Goal: Check status: Check status

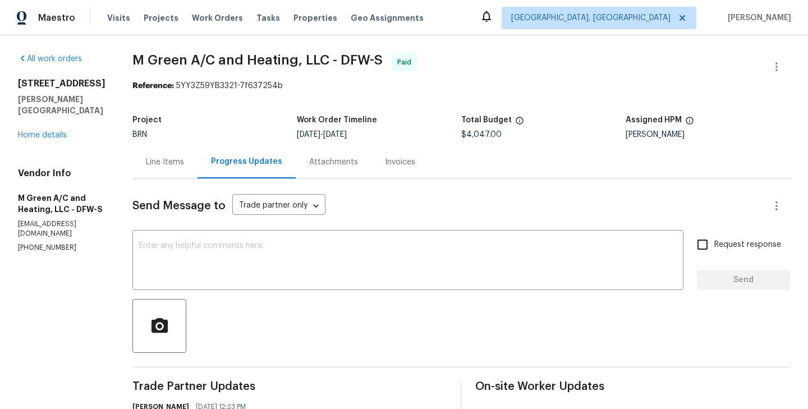
click at [199, 178] on div "Line Items Progress Updates Attachments Invoices" at bounding box center [461, 162] width 658 height 34
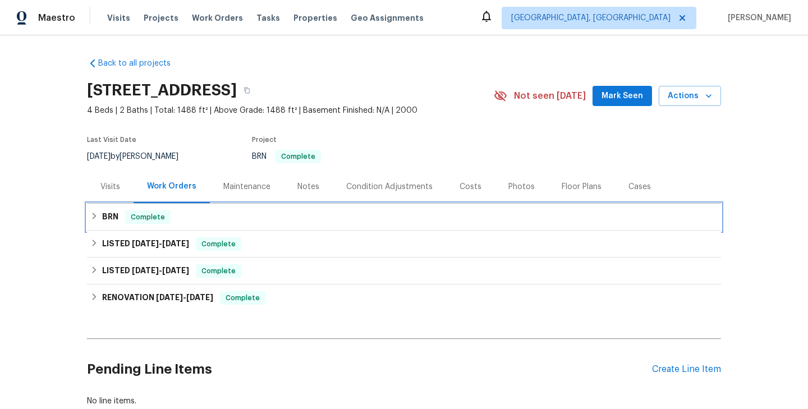
click at [195, 212] on div "BRN Complete" at bounding box center [403, 216] width 627 height 13
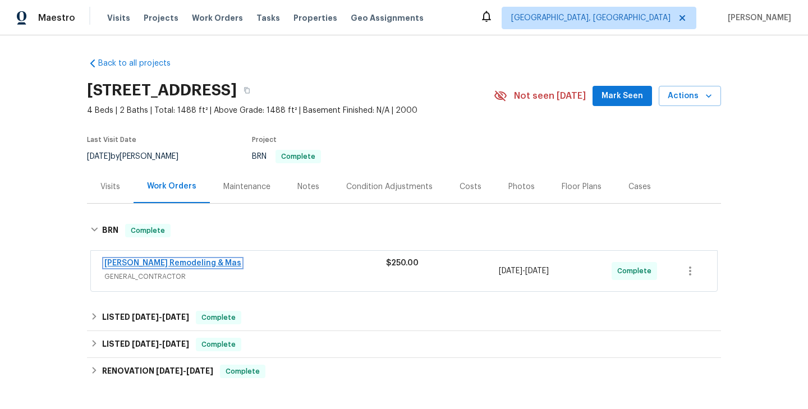
click at [179, 261] on link "Flores Remodeling & Mas" at bounding box center [172, 263] width 137 height 8
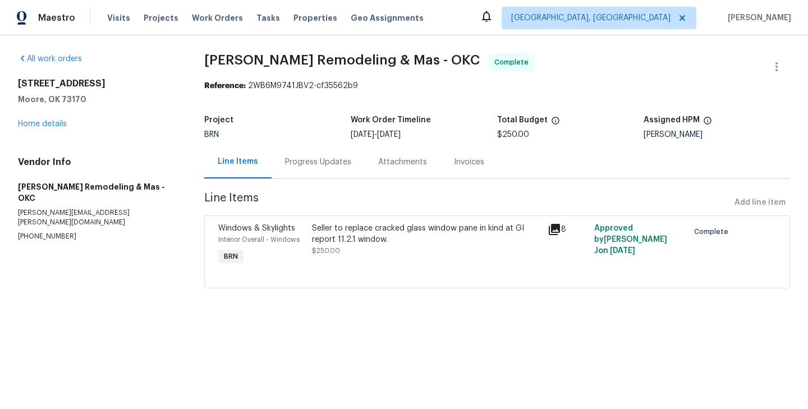
click at [331, 163] on div "Progress Updates" at bounding box center [318, 162] width 66 height 11
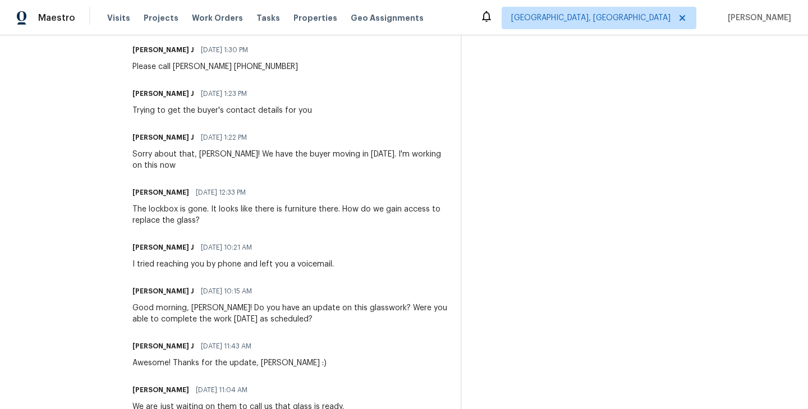
scroll to position [684, 0]
click at [204, 221] on div "The lockbox is gone. It looks like there is furniture there. How do we gain acc…" at bounding box center [289, 216] width 315 height 22
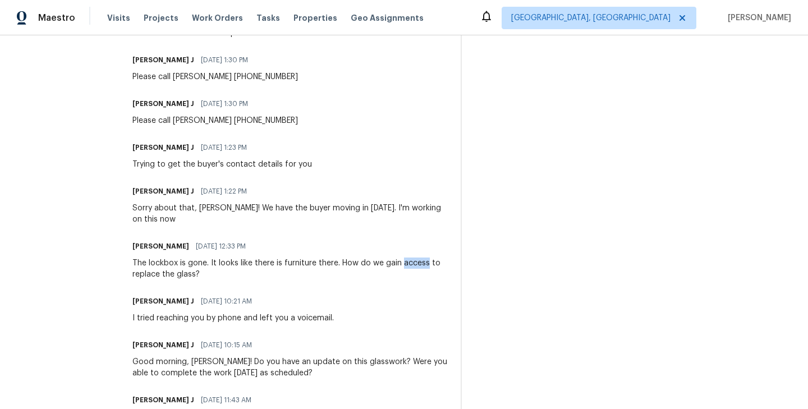
scroll to position [623, 0]
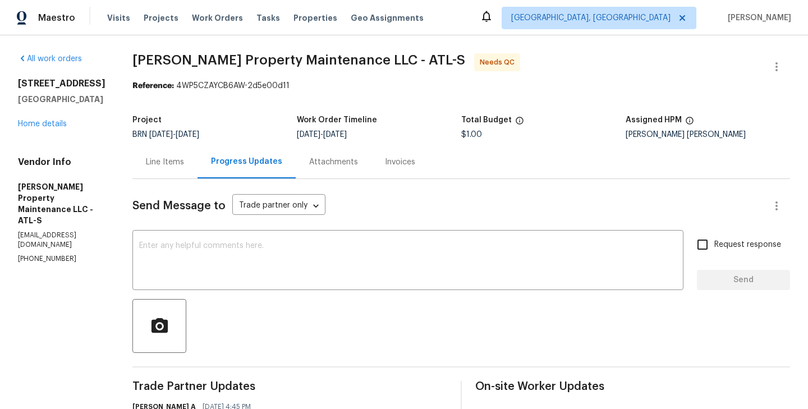
click at [194, 174] on div "Line Items" at bounding box center [164, 161] width 65 height 33
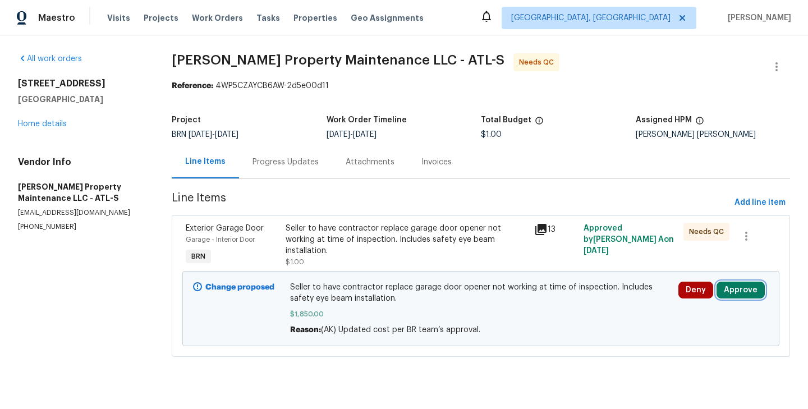
click at [736, 286] on button "Approve" at bounding box center [740, 290] width 48 height 17
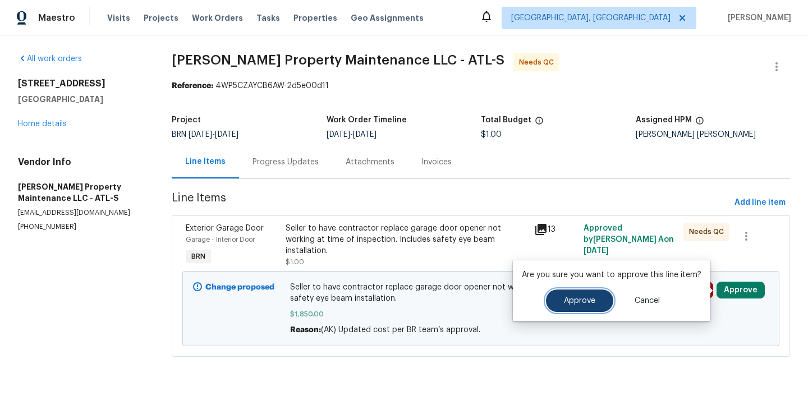
click at [550, 304] on button "Approve" at bounding box center [579, 300] width 67 height 22
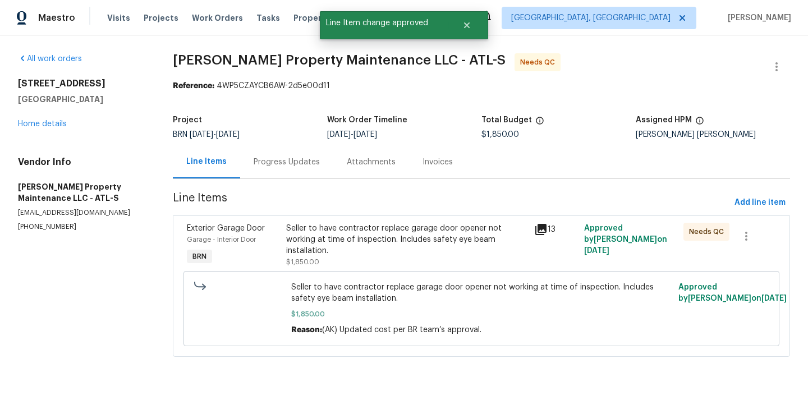
click at [266, 163] on div "Progress Updates" at bounding box center [287, 162] width 66 height 11
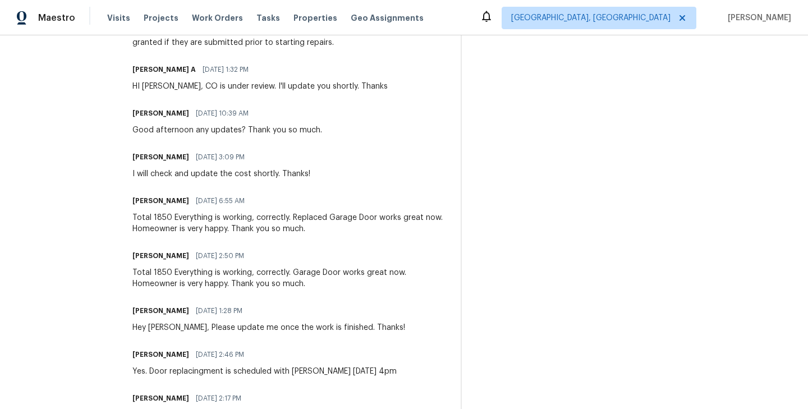
scroll to position [394, 0]
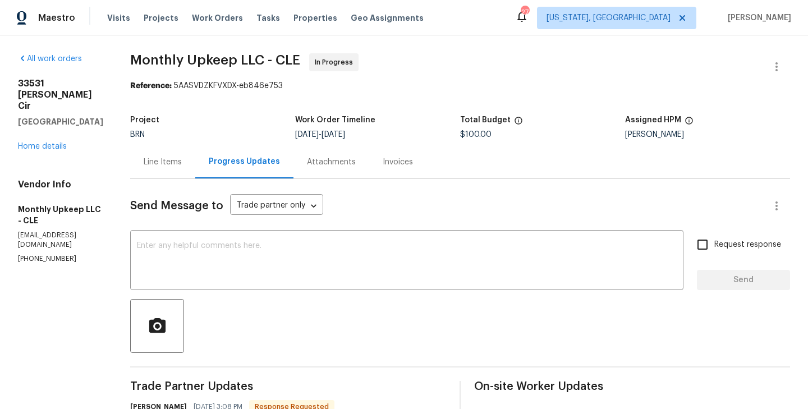
click at [160, 177] on div "Line Items" at bounding box center [162, 161] width 65 height 33
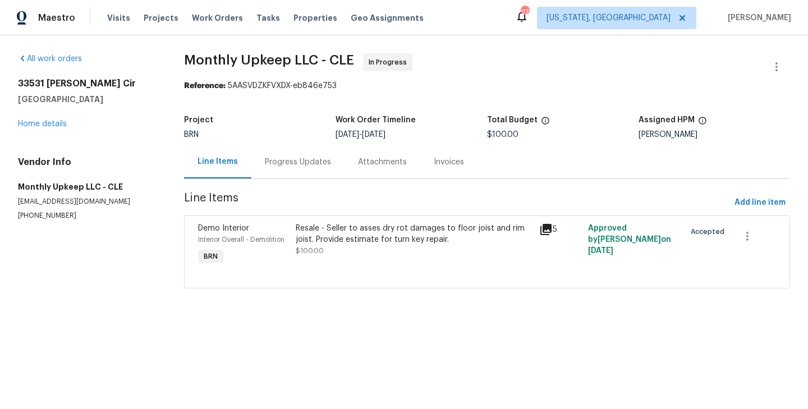
click at [301, 158] on div "Progress Updates" at bounding box center [298, 162] width 66 height 11
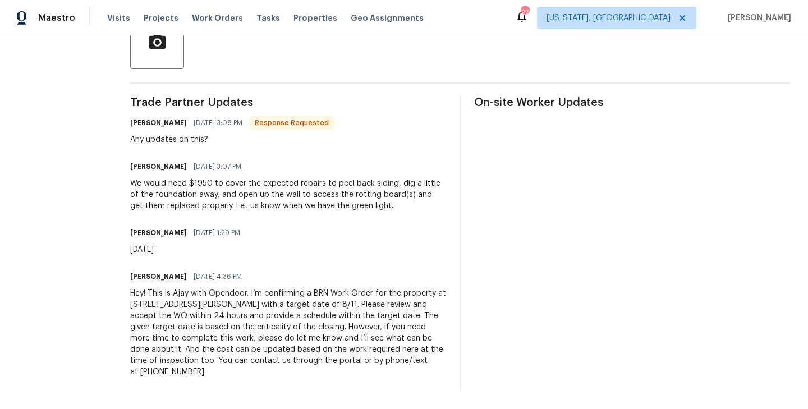
scroll to position [284, 0]
